Goal: Understand process/instructions: Learn how to perform a task or action

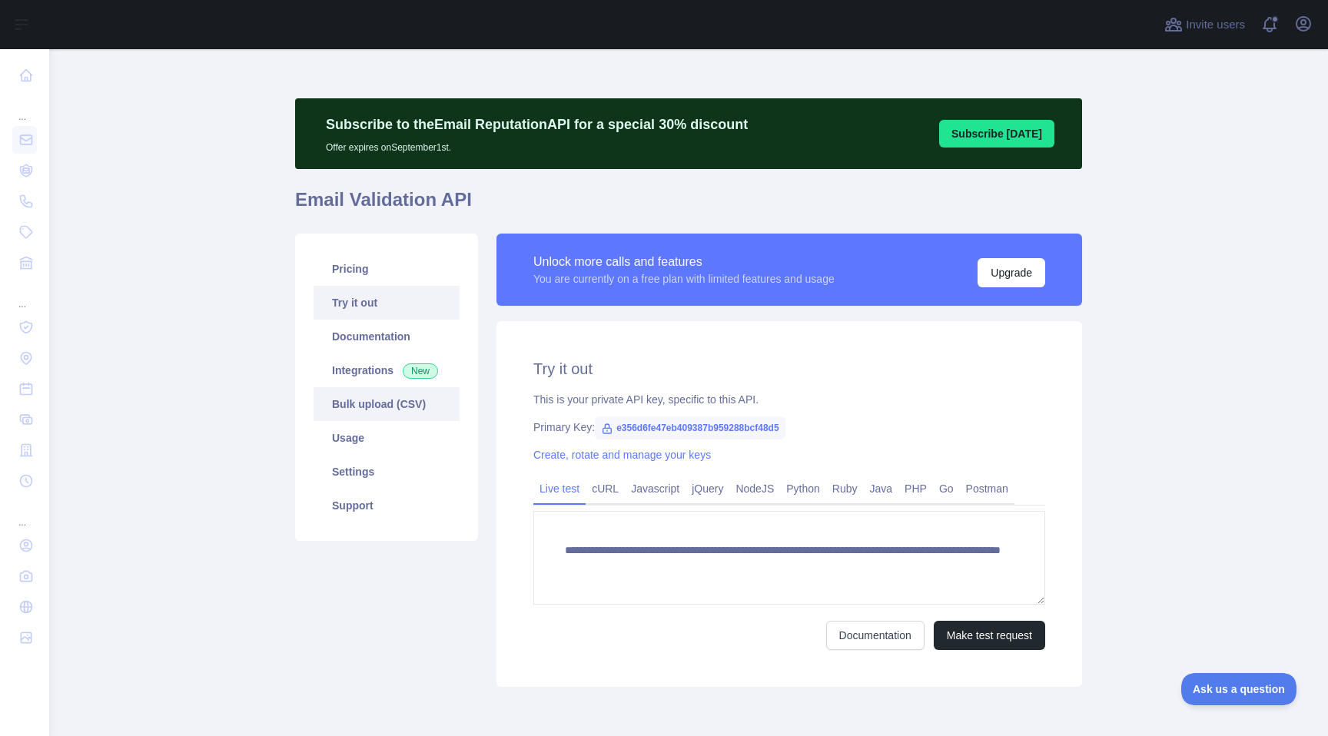
click at [407, 409] on link "Bulk upload (CSV)" at bounding box center [387, 404] width 146 height 34
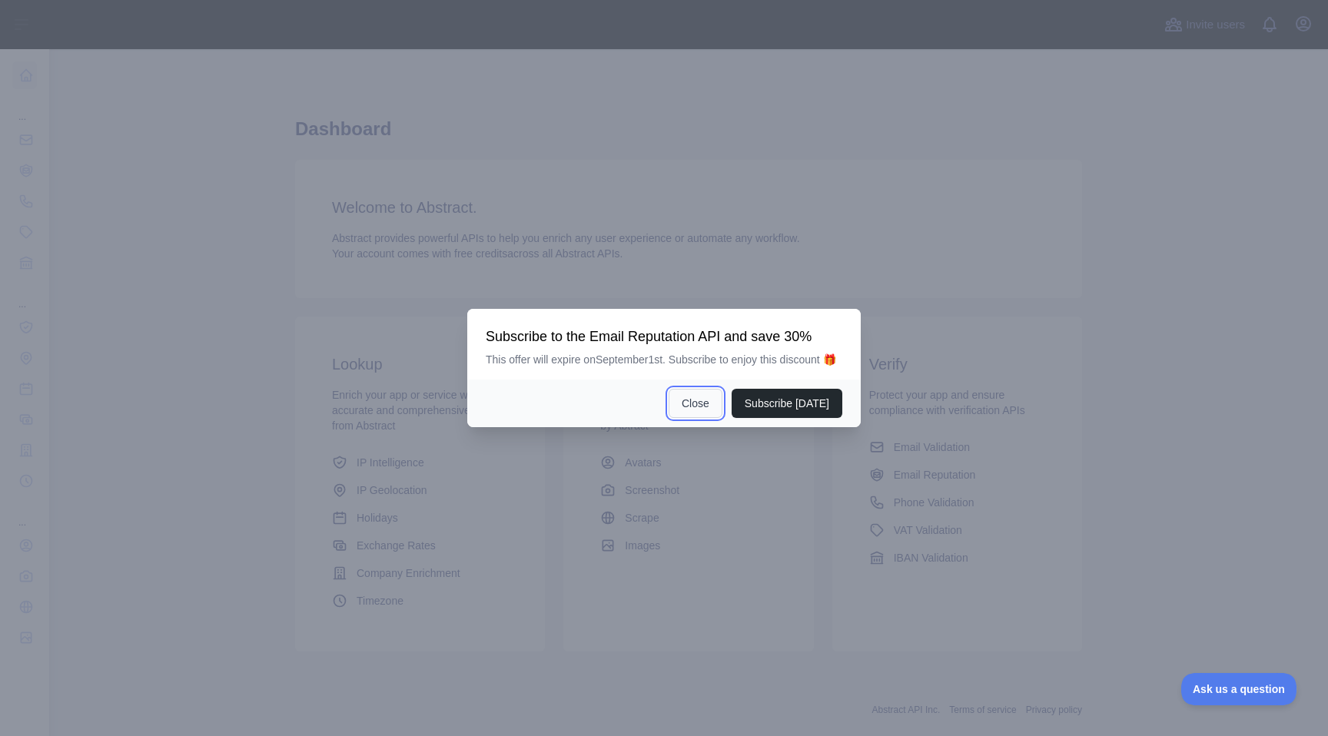
click at [696, 410] on button "Close" at bounding box center [696, 403] width 54 height 29
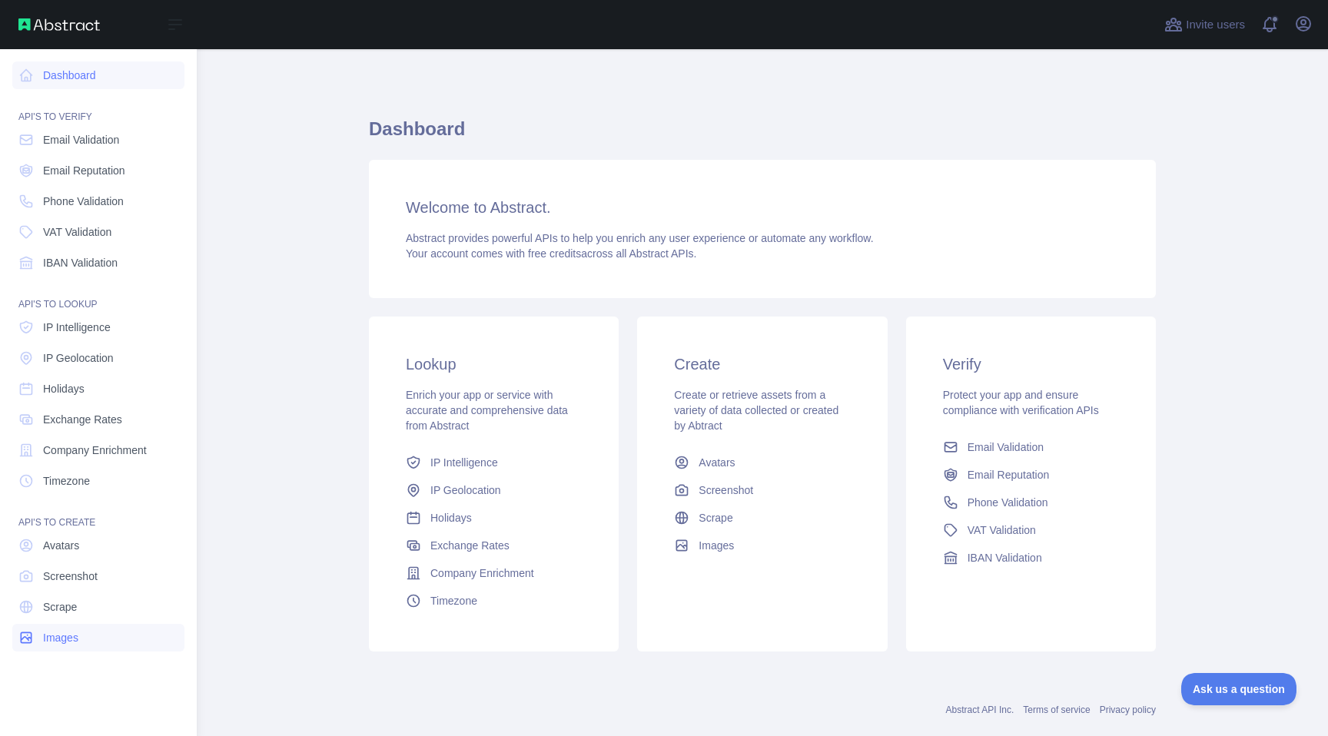
click at [123, 639] on link "Images" at bounding box center [98, 638] width 172 height 28
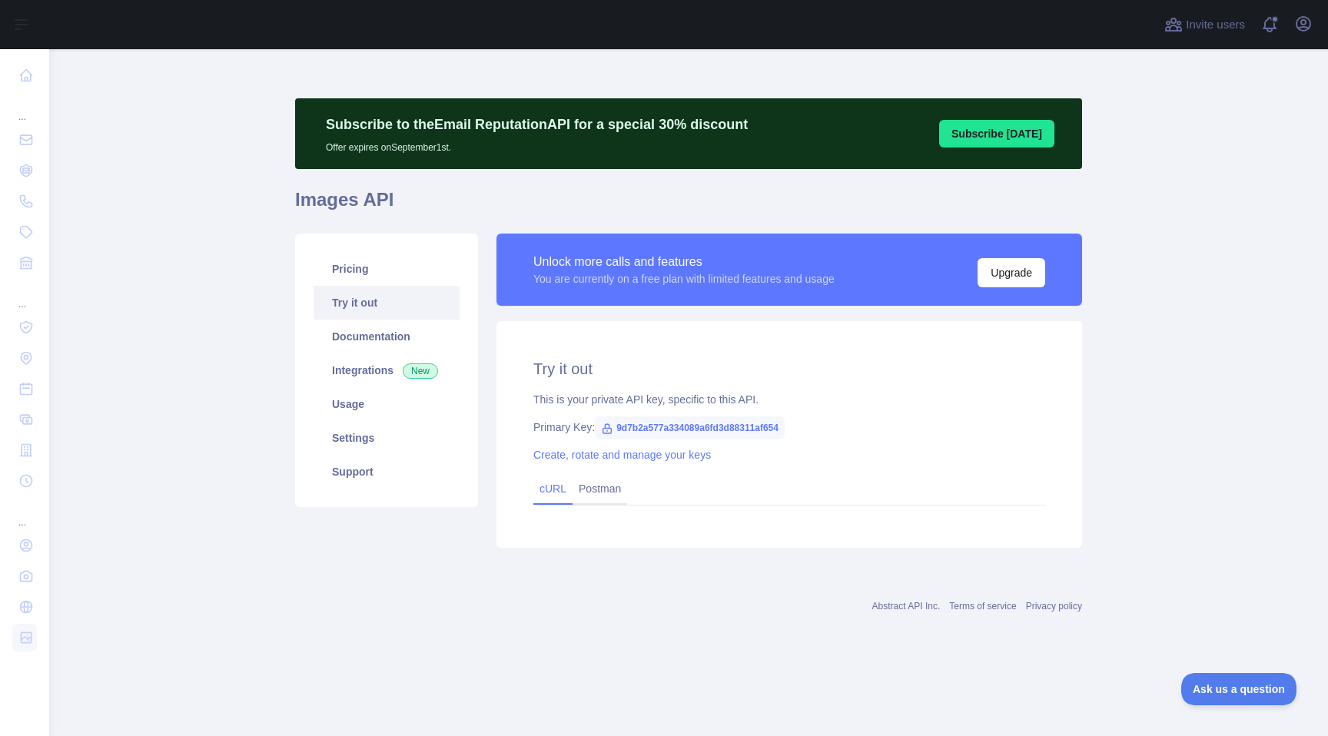
click at [550, 498] on div "cURL" at bounding box center [552, 490] width 39 height 30
click at [553, 486] on link "cURL" at bounding box center [553, 489] width 27 height 12
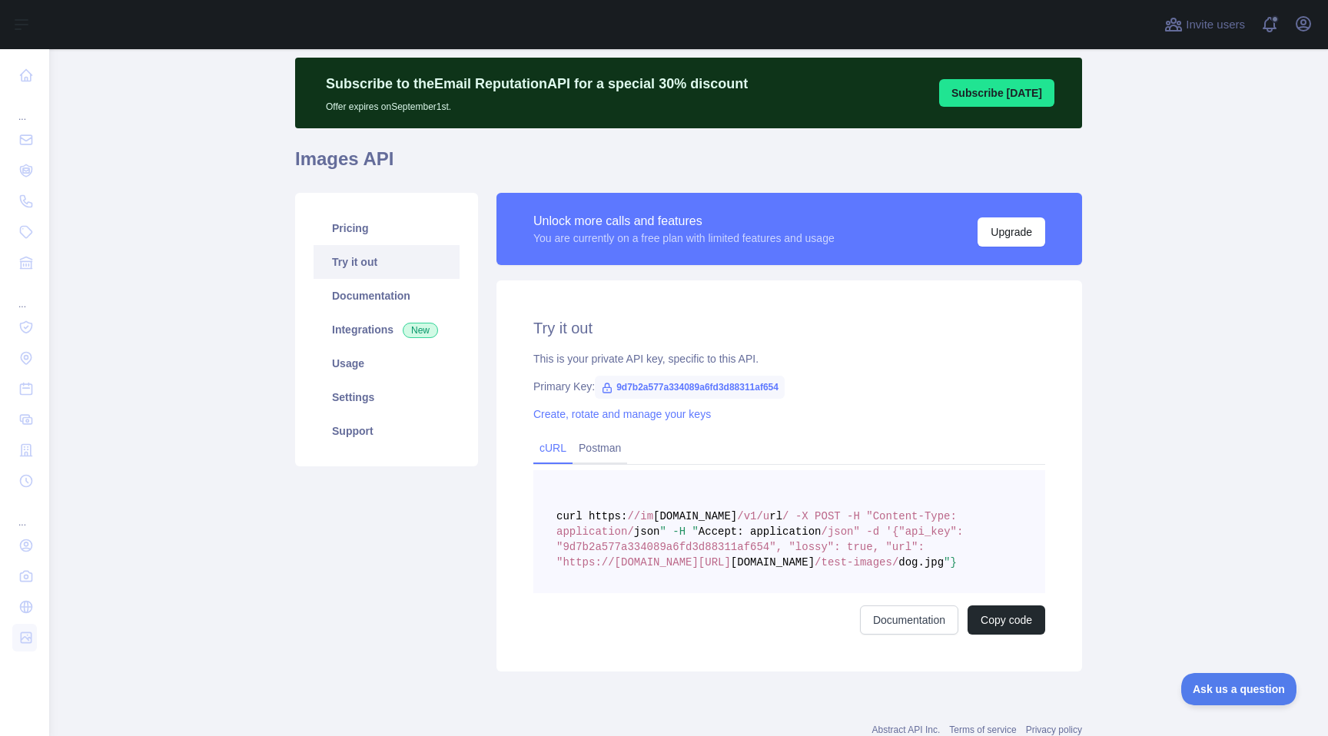
scroll to position [90, 0]
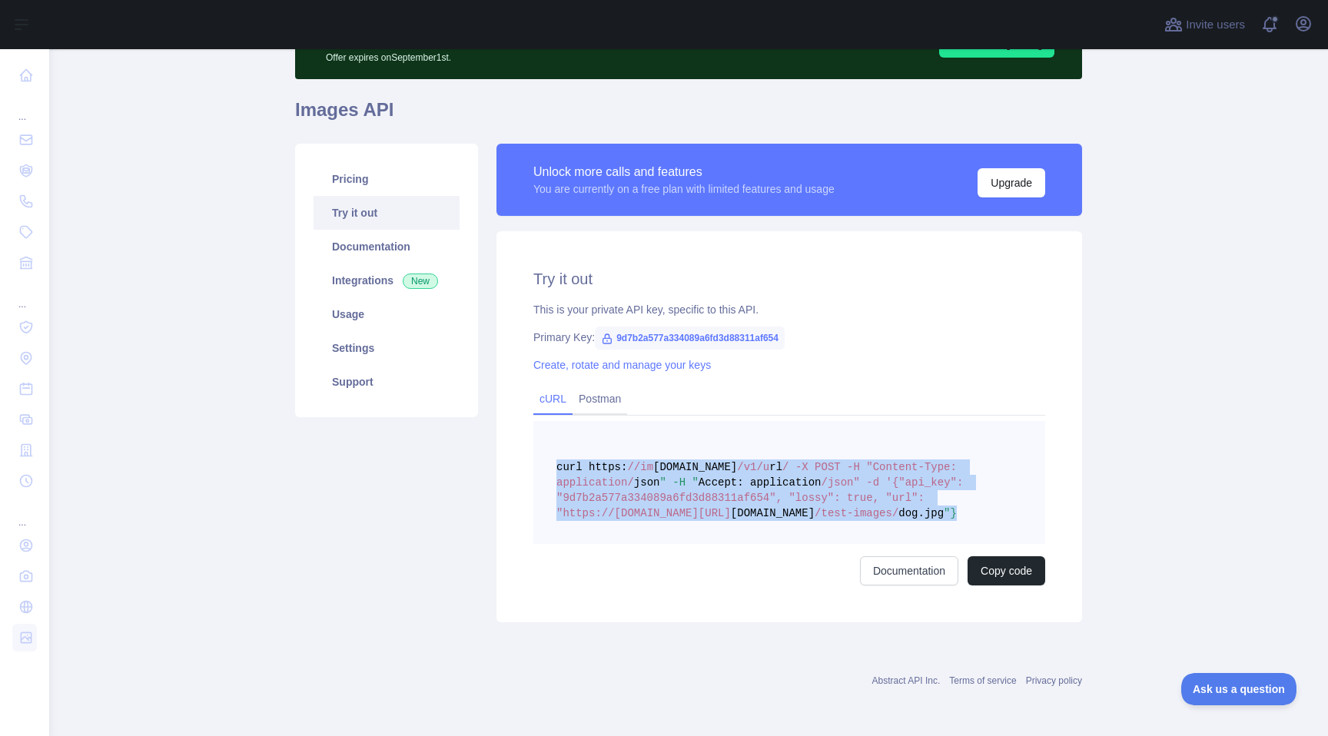
copy span "curl https: //im ages.abstractapi.com /v1/u rl / -X POST -H "Content-Type: appl…"
drag, startPoint x: 1022, startPoint y: 512, endPoint x: 546, endPoint y: 466, distance: 478.0
click at [546, 466] on pre "curl https: //im ages.abstractapi.com /v1/u rl / -X POST -H "Content-Type: appl…" at bounding box center [789, 482] width 512 height 123
